Goal: Task Accomplishment & Management: Use online tool/utility

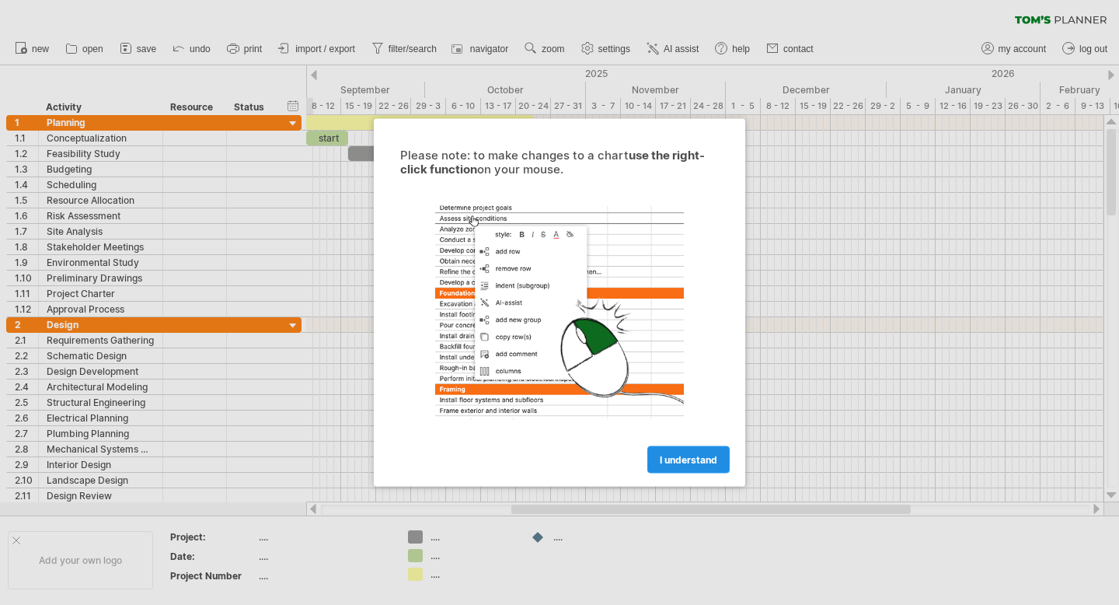
click at [684, 460] on span "I understand" at bounding box center [689, 460] width 58 height 12
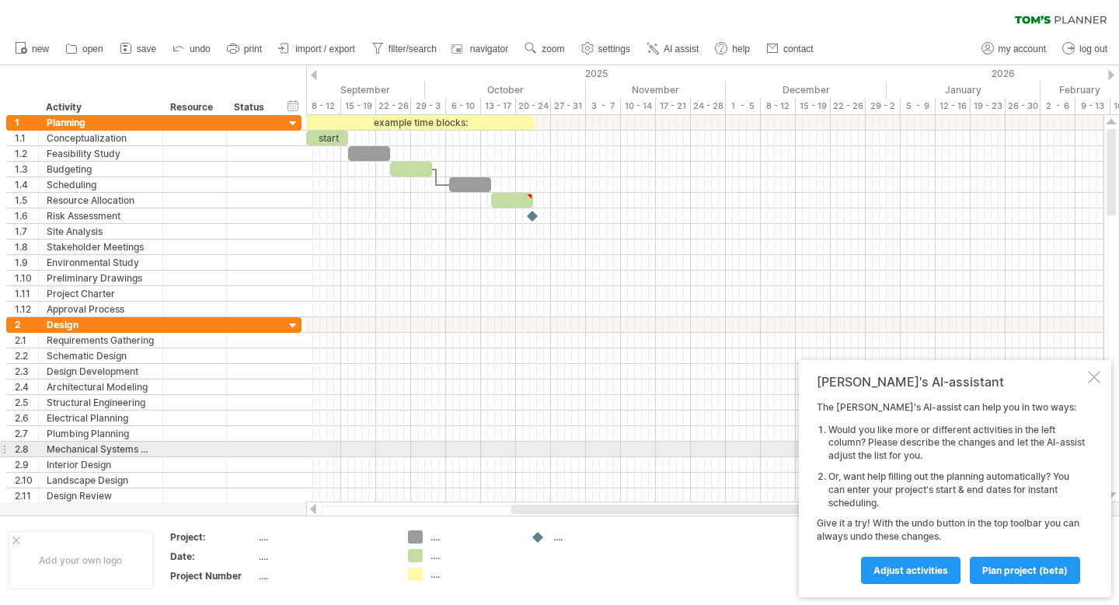
click at [925, 450] on li "Would you like more or different activities in the left column? Please describe…" at bounding box center [957, 443] width 257 height 39
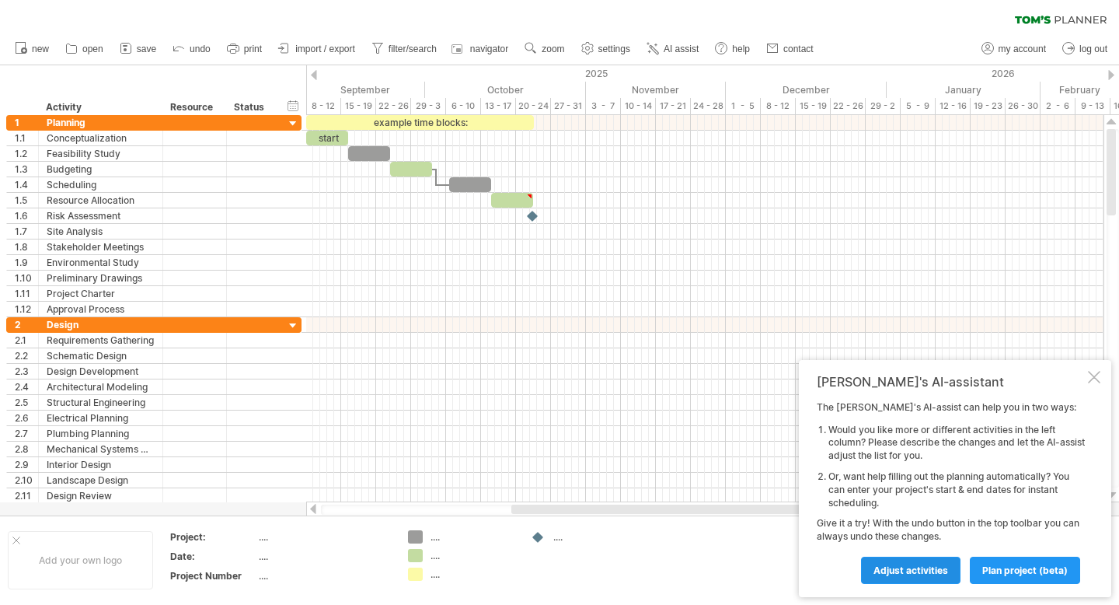
click at [921, 567] on span "Adjust activities" at bounding box center [911, 570] width 75 height 12
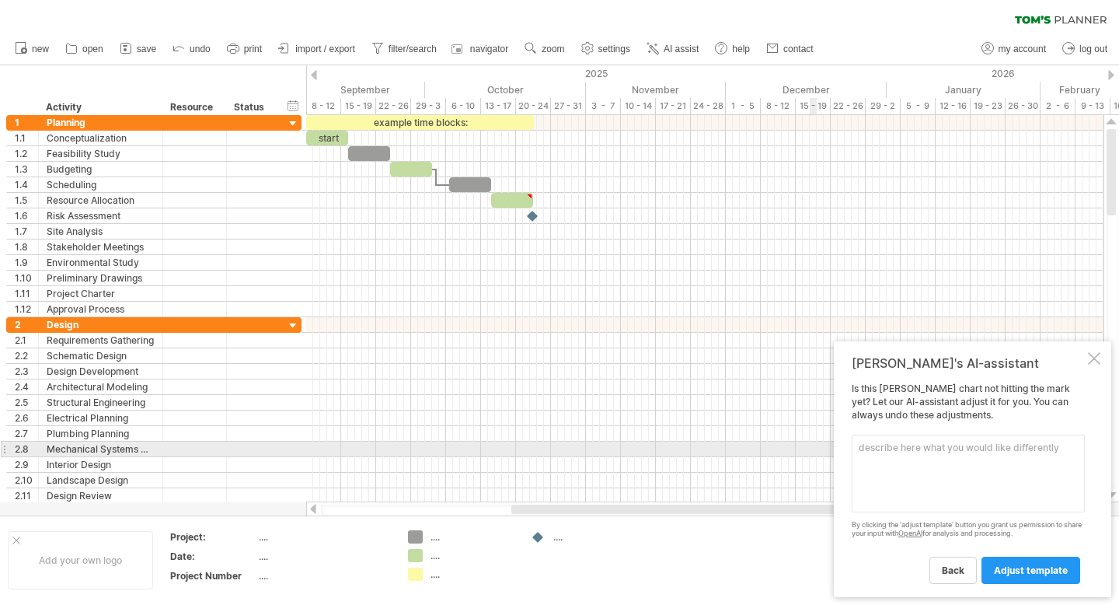
click at [955, 448] on textarea at bounding box center [968, 473] width 233 height 78
click at [961, 449] on textarea at bounding box center [968, 473] width 233 height 78
click at [949, 566] on span "back" at bounding box center [953, 570] width 23 height 12
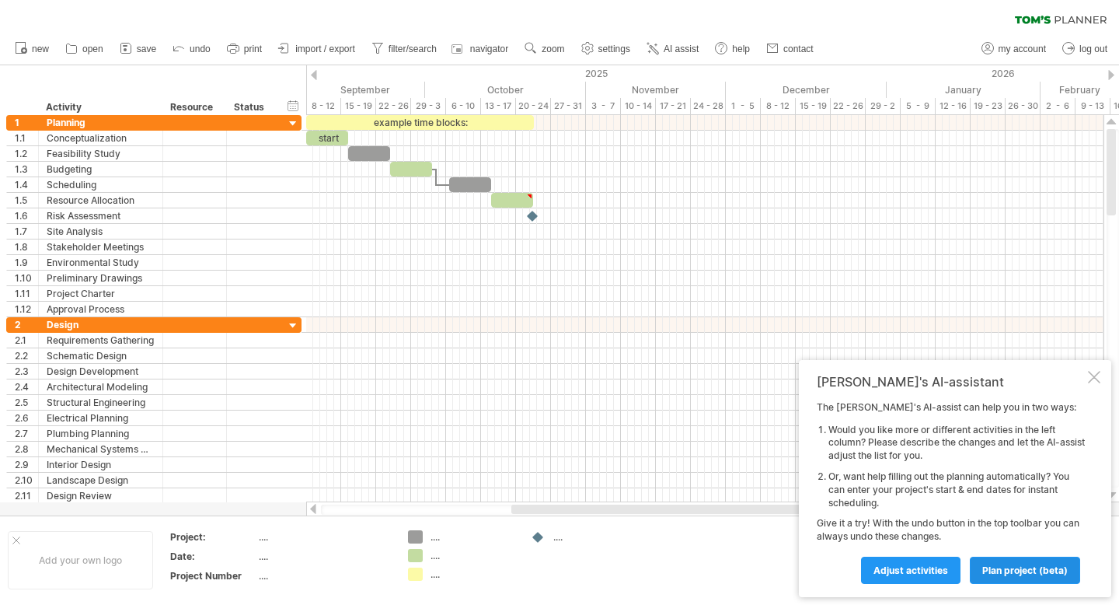
click at [1012, 566] on span "plan project (beta)" at bounding box center [1025, 570] width 86 height 12
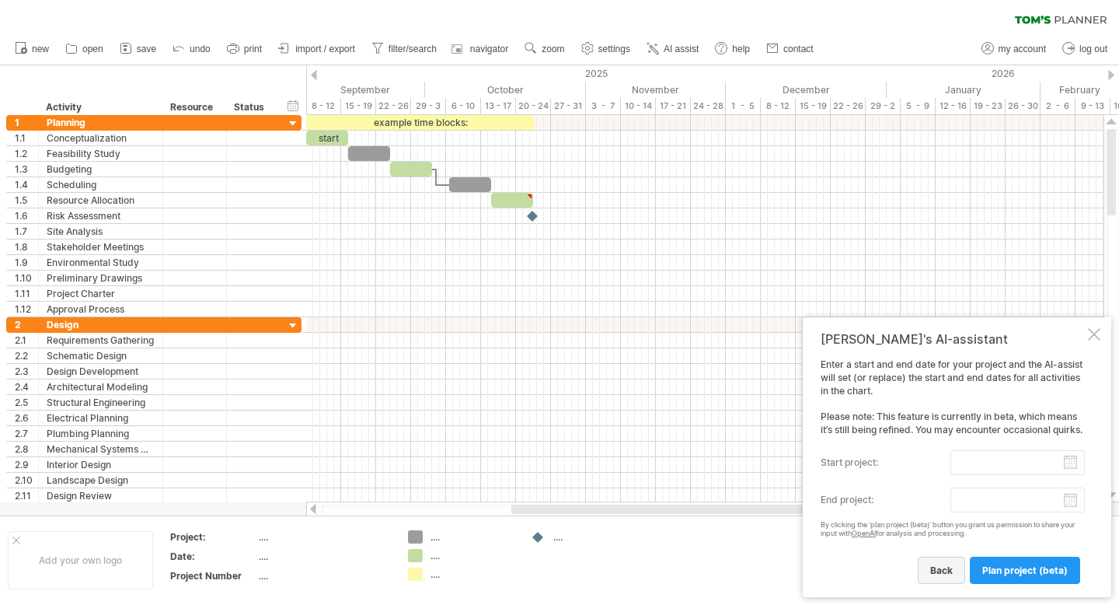
click at [946, 567] on span "back" at bounding box center [941, 570] width 23 height 12
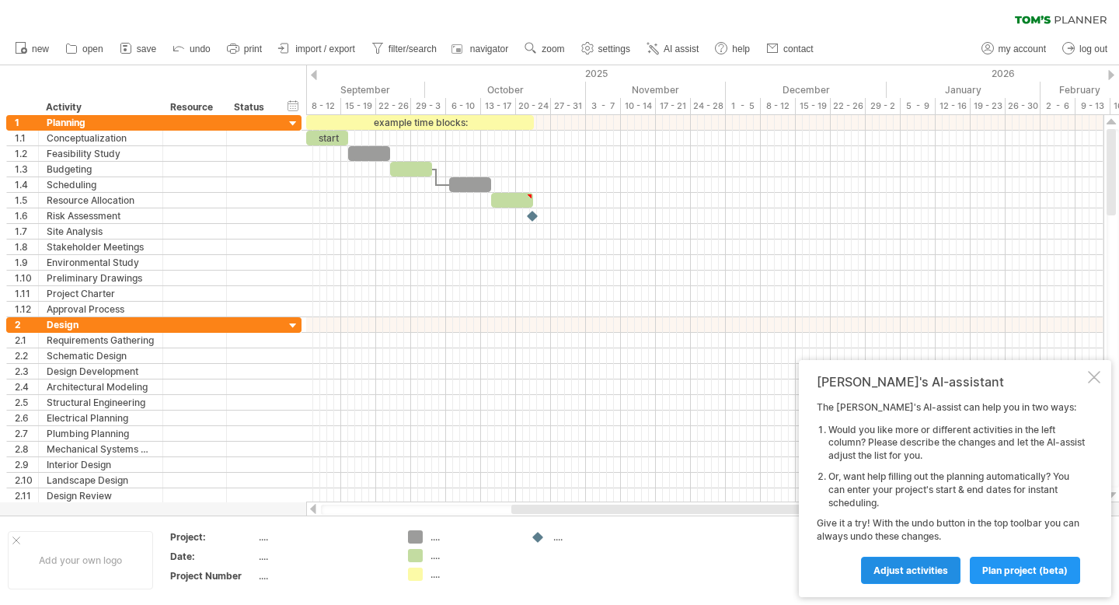
click at [909, 571] on span "Adjust activities" at bounding box center [911, 570] width 75 height 12
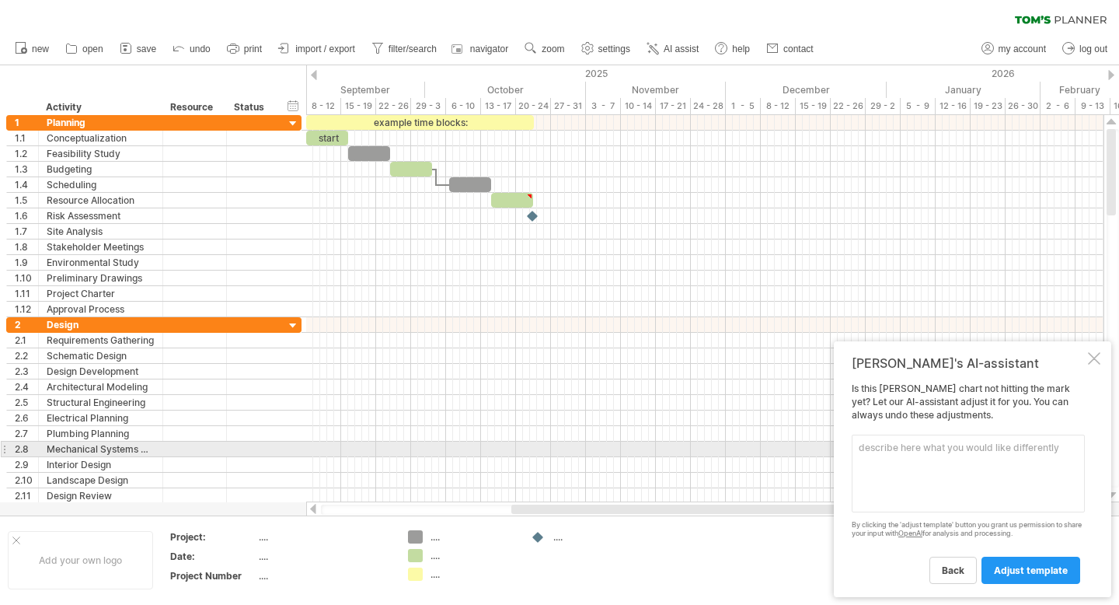
click at [889, 448] on textarea at bounding box center [968, 473] width 233 height 78
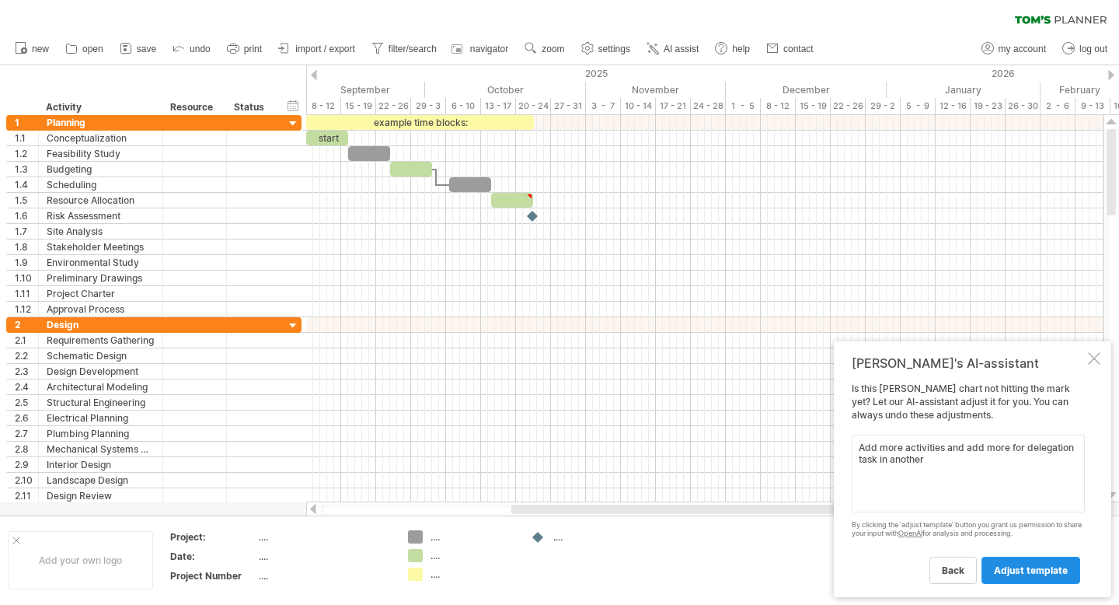
type textarea "Add more activities and add more for delegation task in another"
click at [1023, 560] on link "adjust template" at bounding box center [1031, 570] width 99 height 27
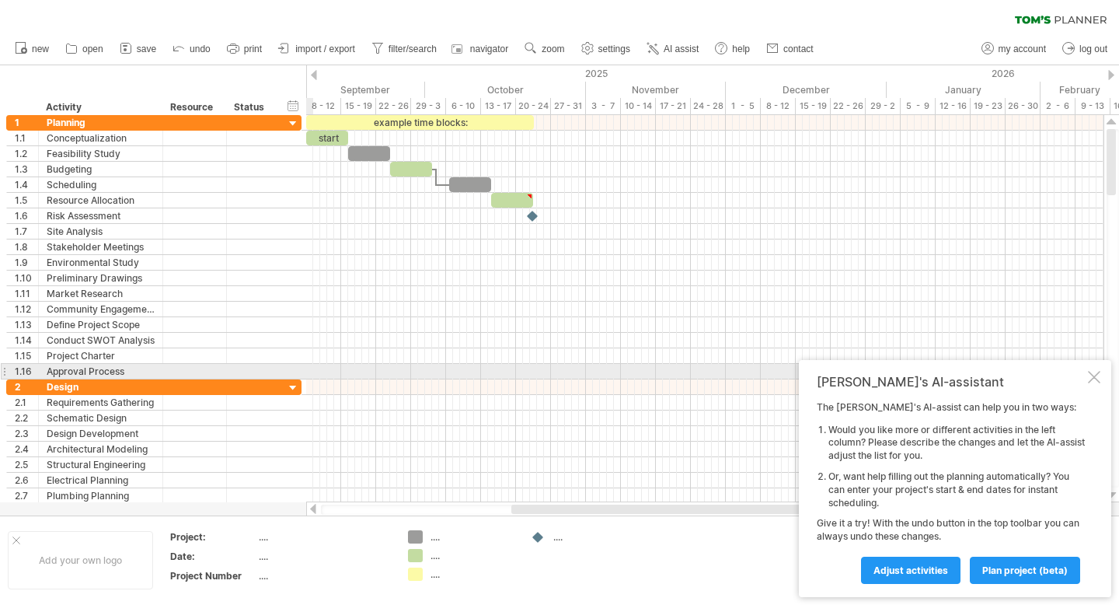
click at [1094, 378] on div at bounding box center [1094, 377] width 12 height 12
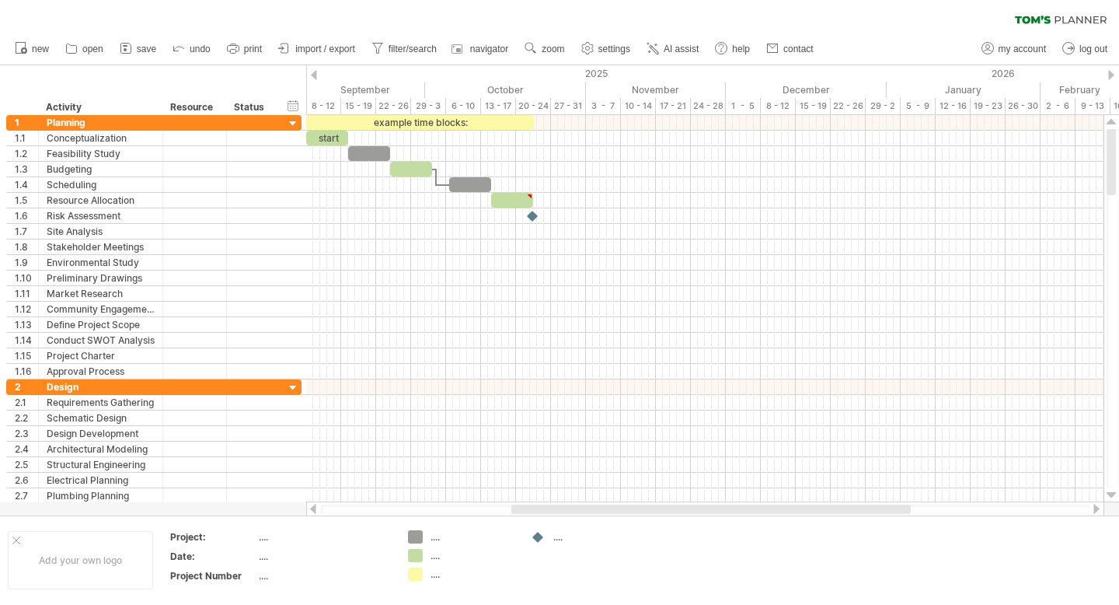
click at [305, 77] on div "Trying to reach [DOMAIN_NAME] Connected again... 0% clear filter new 1" at bounding box center [559, 302] width 1119 height 605
click at [131, 50] on icon at bounding box center [126, 48] width 16 height 16
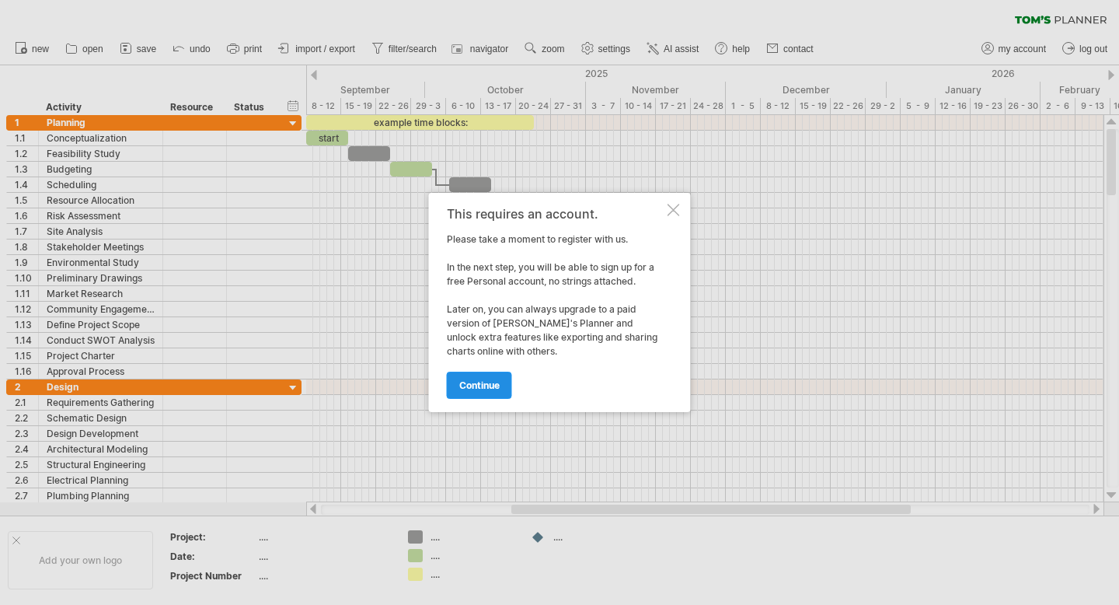
click at [480, 387] on span "continue" at bounding box center [479, 385] width 40 height 12
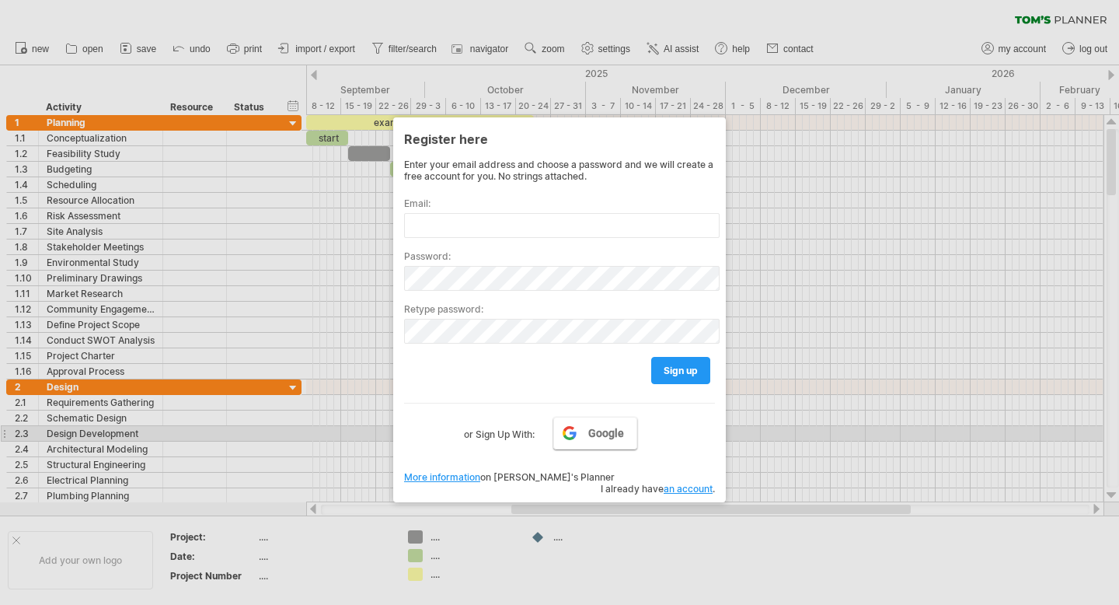
click at [591, 428] on span "Google" at bounding box center [606, 433] width 36 height 12
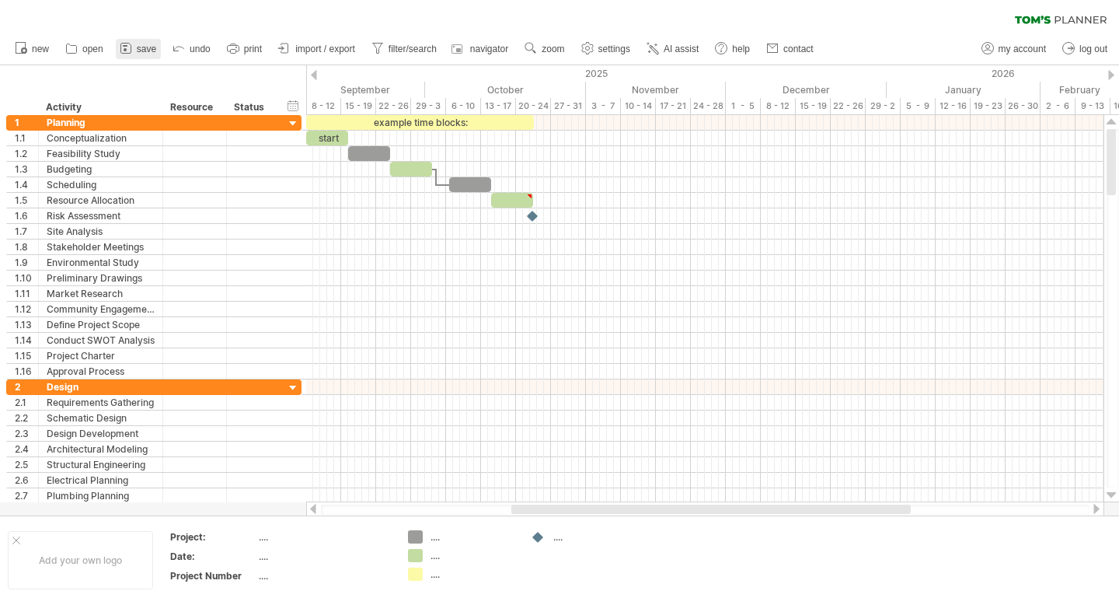
click at [148, 52] on span "save" at bounding box center [146, 49] width 19 height 11
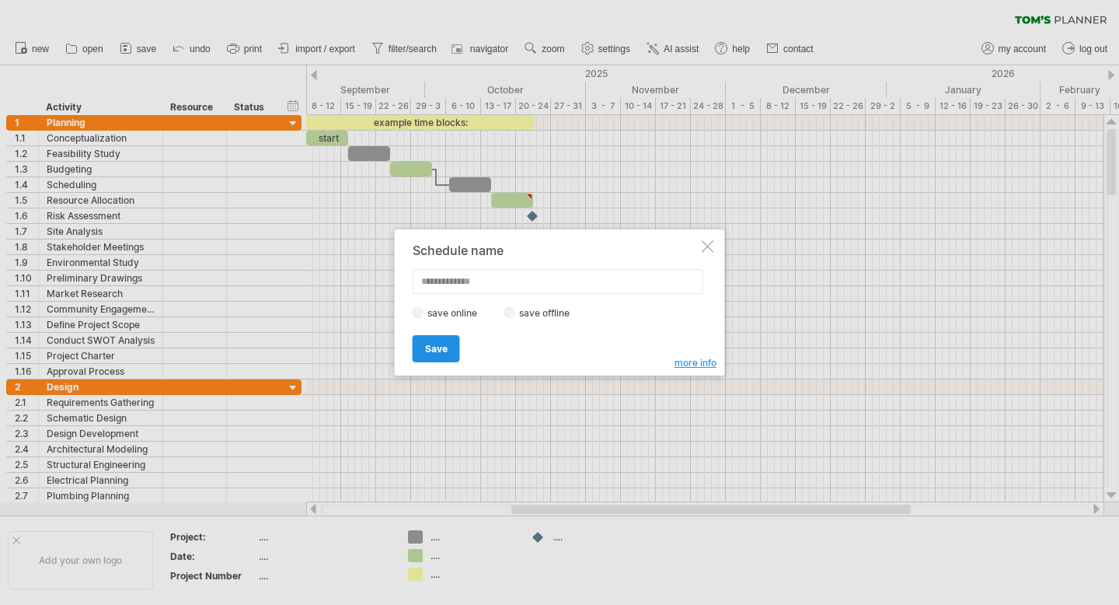
click at [427, 346] on span "Save" at bounding box center [436, 349] width 23 height 12
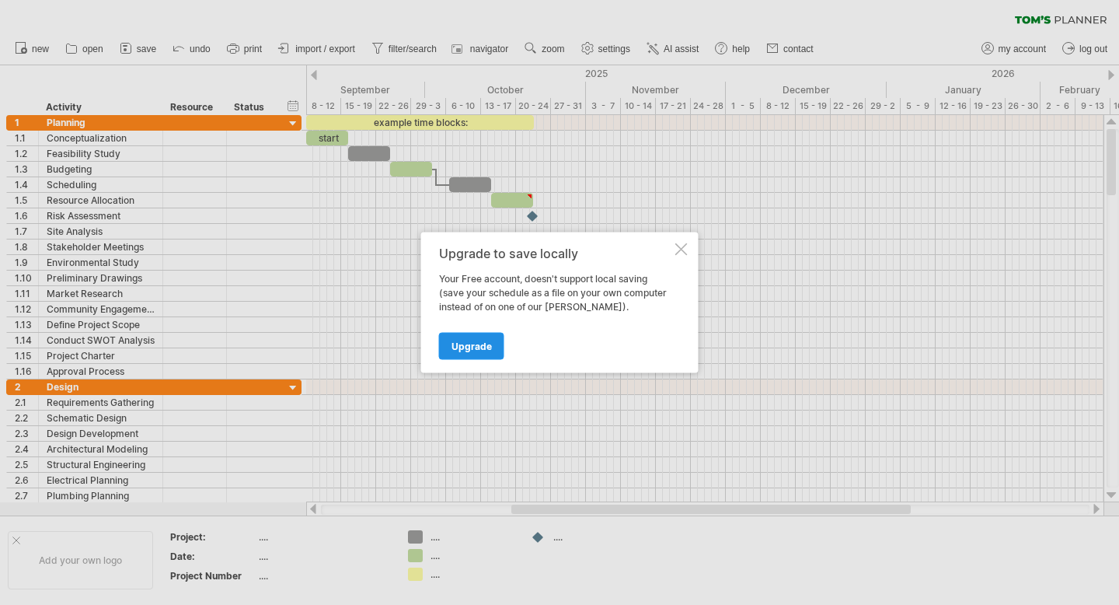
click at [463, 346] on span "Upgrade" at bounding box center [472, 346] width 40 height 12
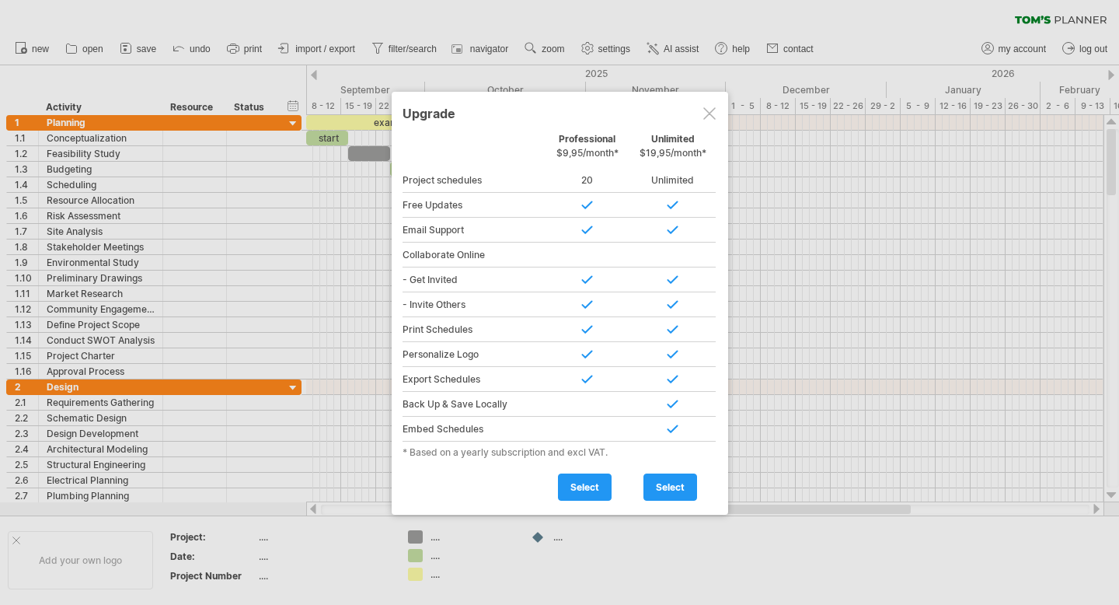
click at [708, 110] on div at bounding box center [709, 113] width 12 height 12
